Goal: Task Accomplishment & Management: Manage account settings

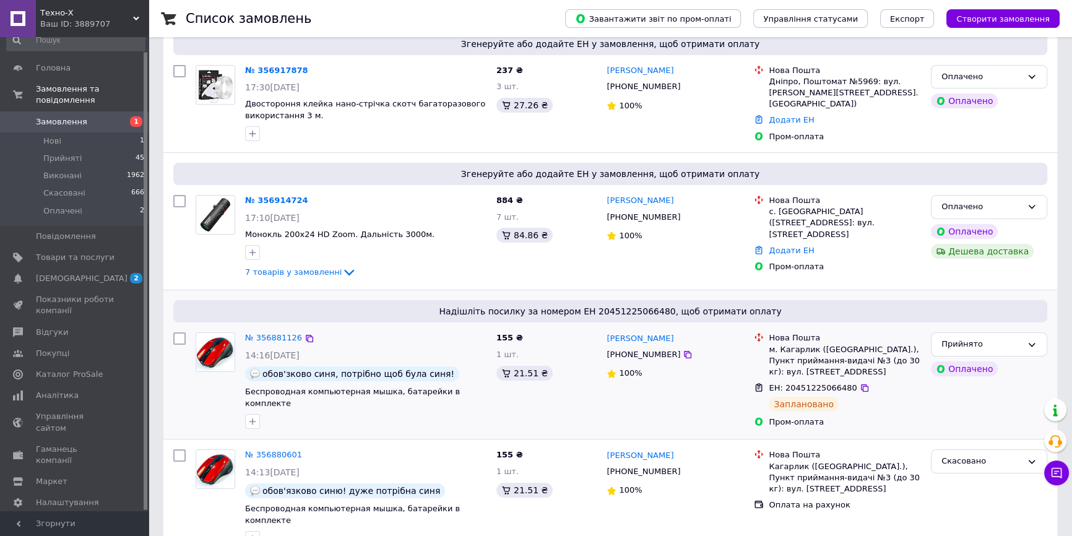
scroll to position [112, 0]
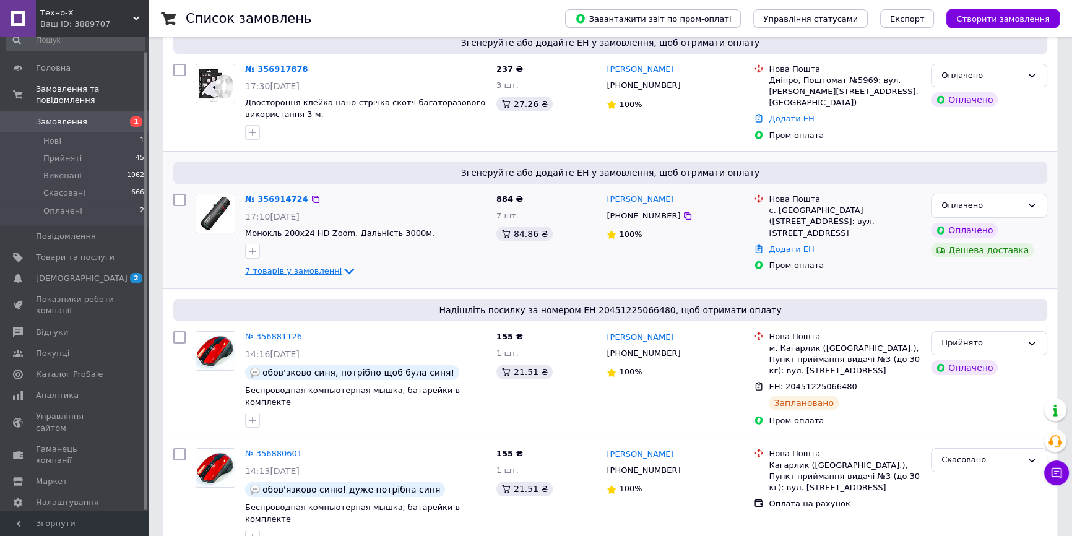
click at [342, 269] on icon at bounding box center [349, 271] width 15 height 15
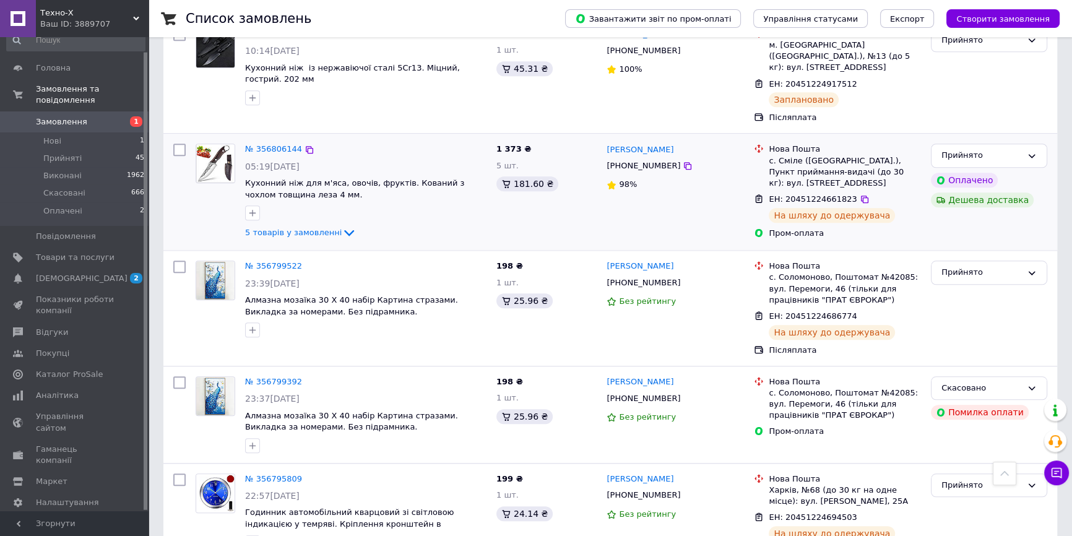
scroll to position [1349, 0]
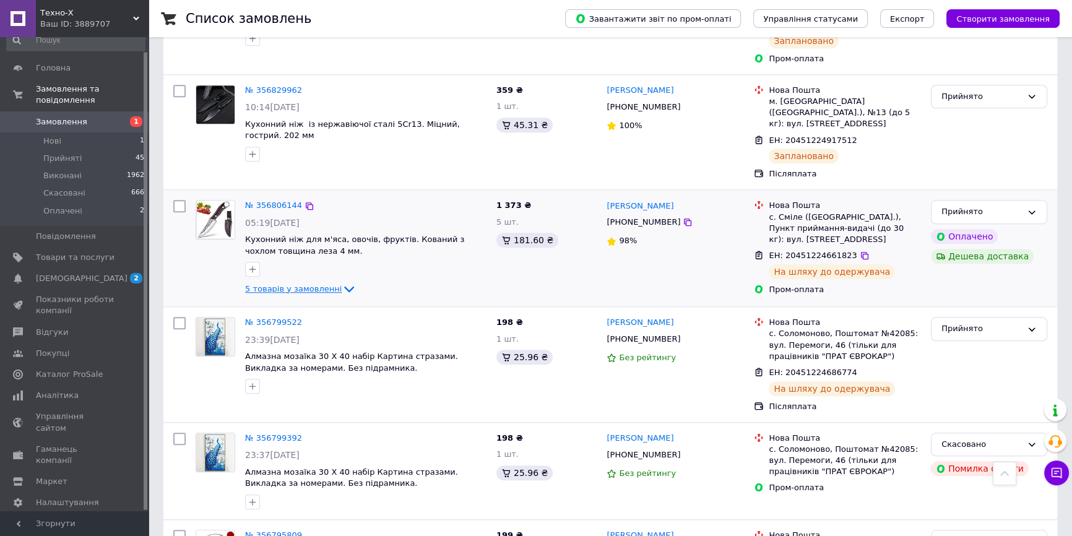
click at [342, 282] on icon at bounding box center [349, 289] width 15 height 15
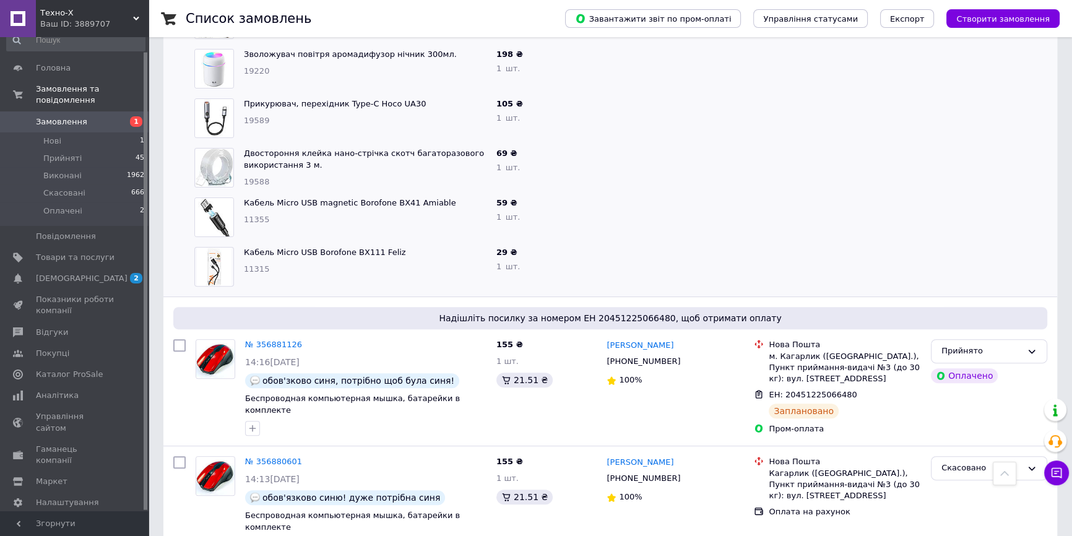
scroll to position [450, 0]
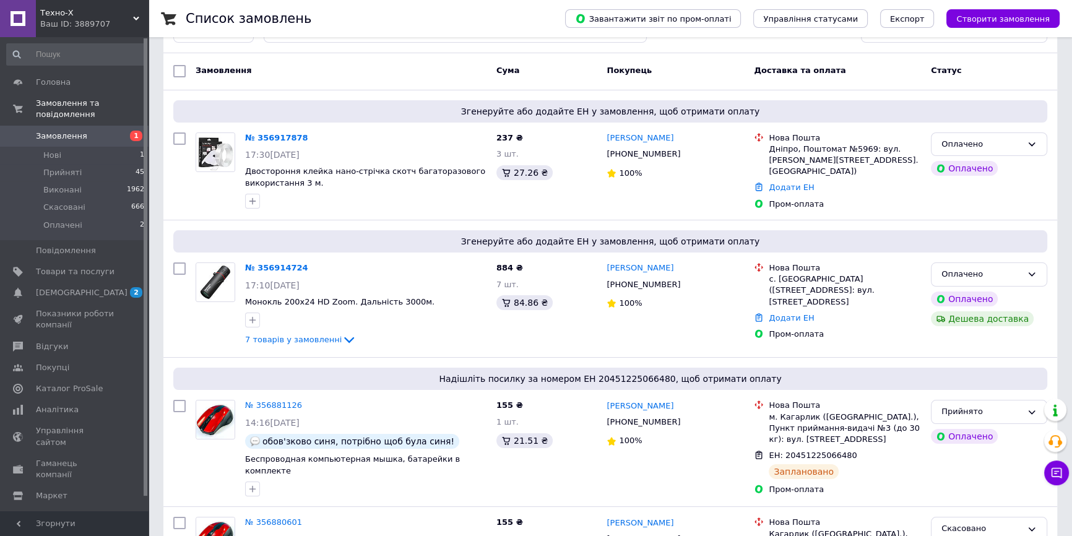
scroll to position [56, 0]
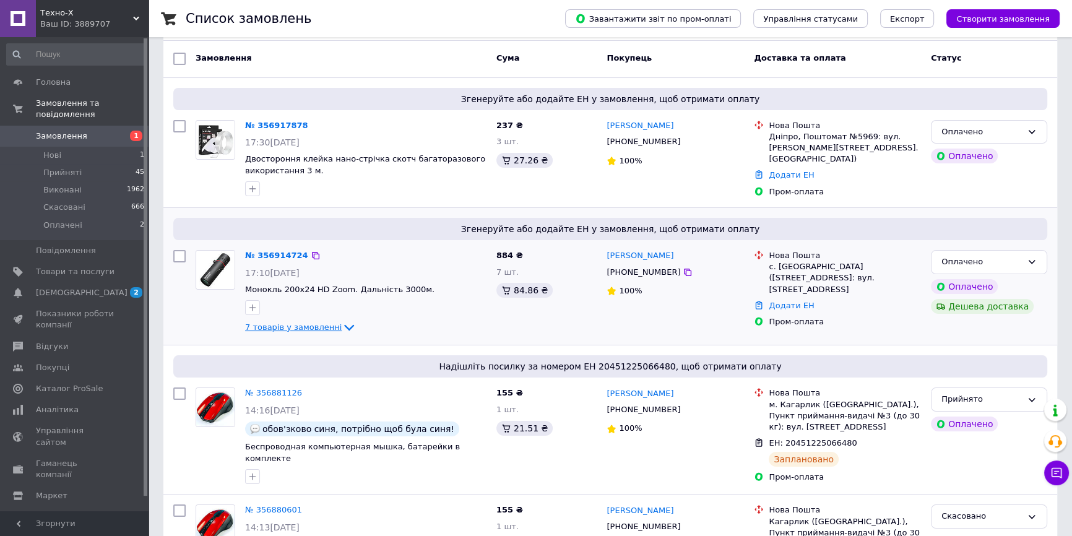
click at [342, 328] on icon at bounding box center [349, 327] width 15 height 15
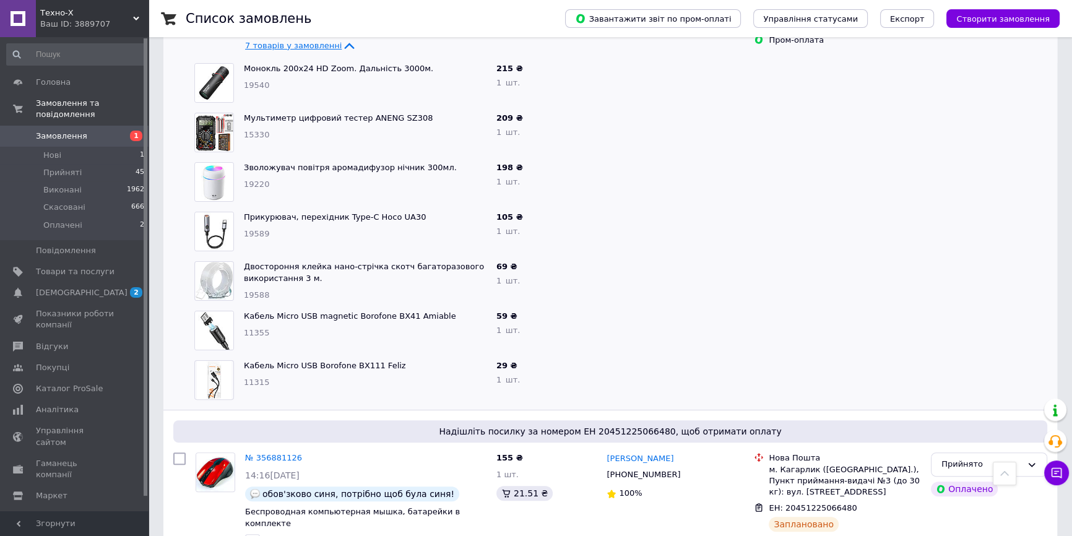
scroll to position [393, 0]
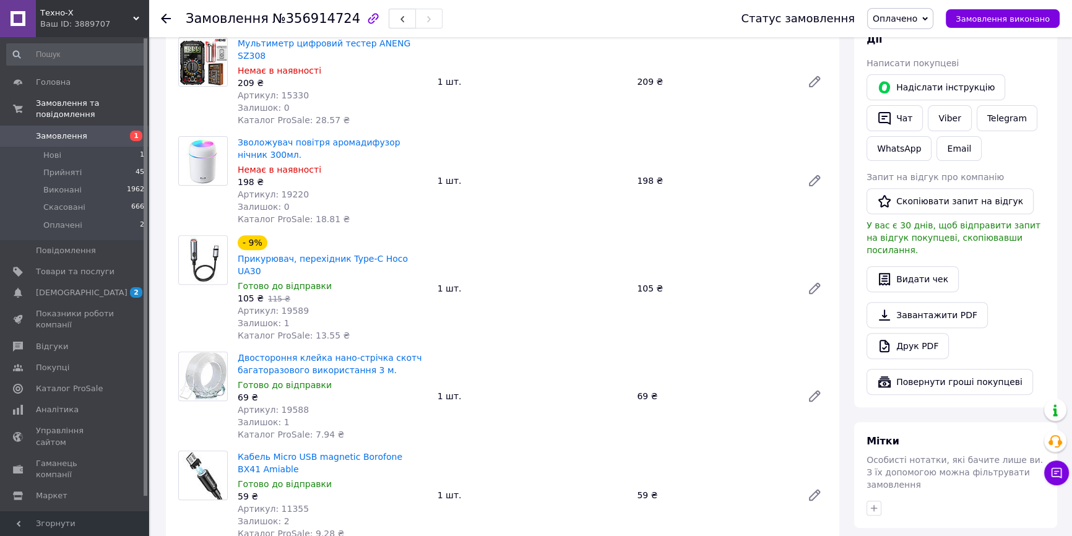
scroll to position [562, 0]
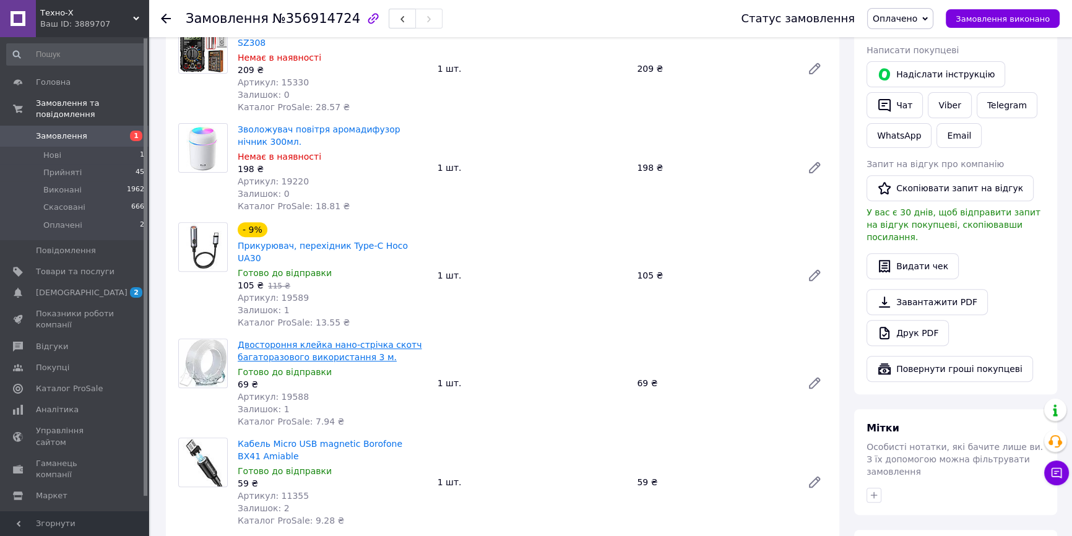
click at [301, 340] on link "Двостороння клейка нано-стрічка скотч багаторазового використання 3 м." at bounding box center [330, 351] width 184 height 22
